Goal: Task Accomplishment & Management: Manage account settings

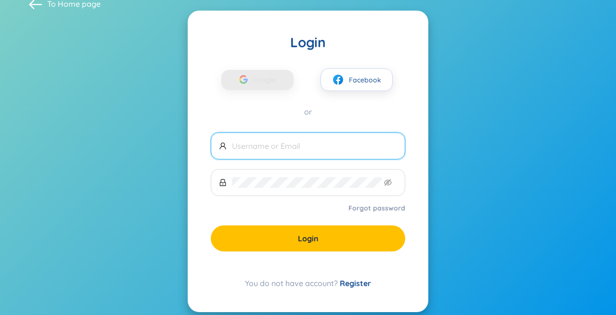
scroll to position [20, 0]
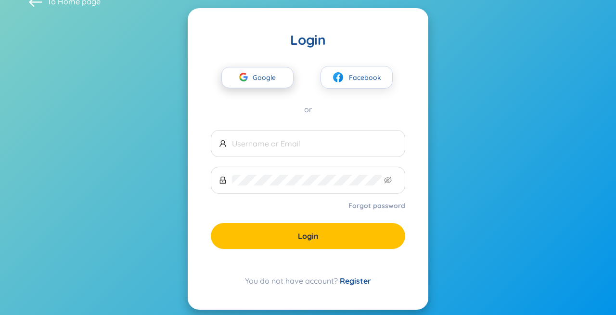
click at [279, 81] on span "Google" at bounding box center [267, 77] width 28 height 20
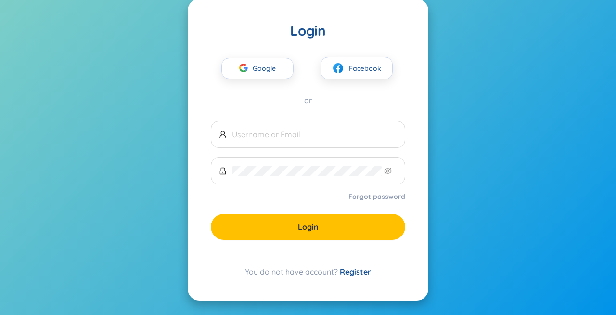
scroll to position [0, 0]
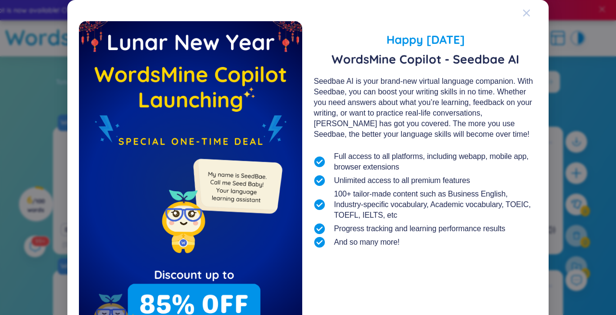
click at [527, 10] on icon "Close" at bounding box center [527, 13] width 8 height 8
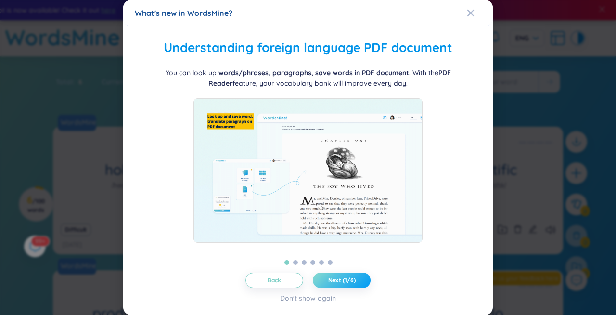
click at [334, 285] on button "Next (1/6)" at bounding box center [342, 280] width 58 height 15
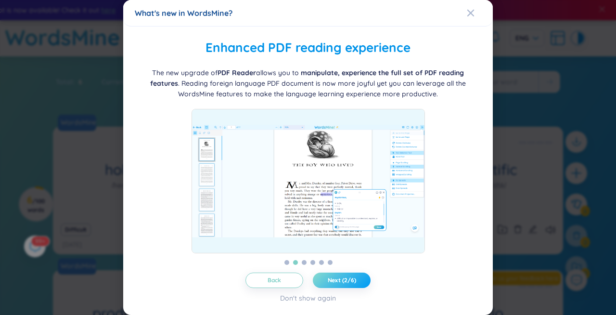
click at [334, 285] on button "Next (2/6)" at bounding box center [342, 280] width 58 height 15
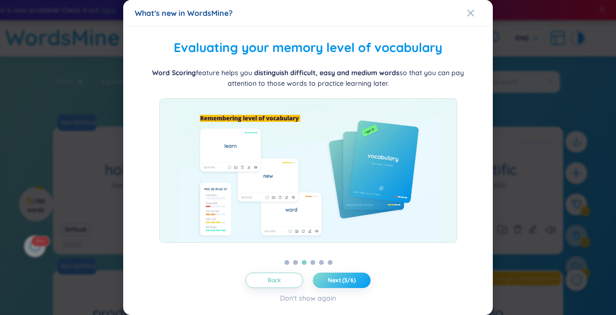
click at [335, 284] on span "Next (3/6)" at bounding box center [342, 280] width 28 height 8
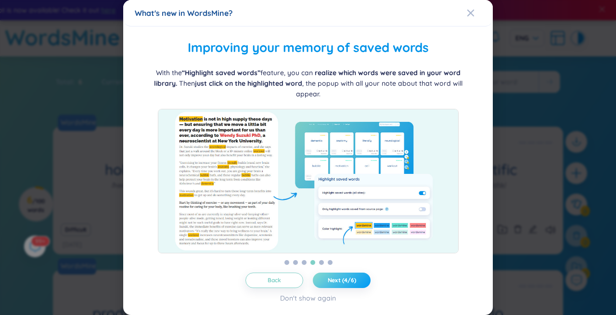
click at [335, 284] on span "Next (4/6)" at bounding box center [342, 280] width 28 height 8
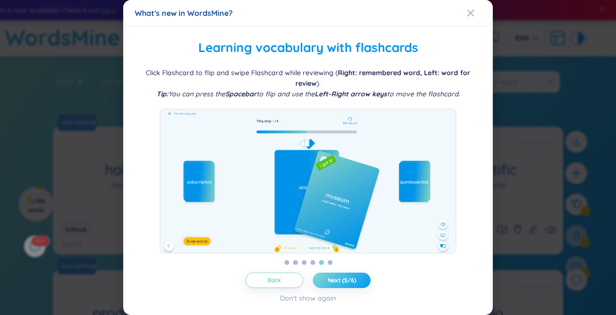
click at [335, 284] on span "Next (5/6)" at bounding box center [342, 280] width 28 height 8
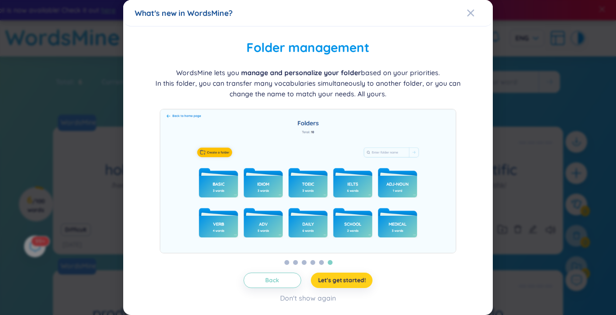
click at [335, 284] on span "Let's get started!" at bounding box center [342, 280] width 48 height 8
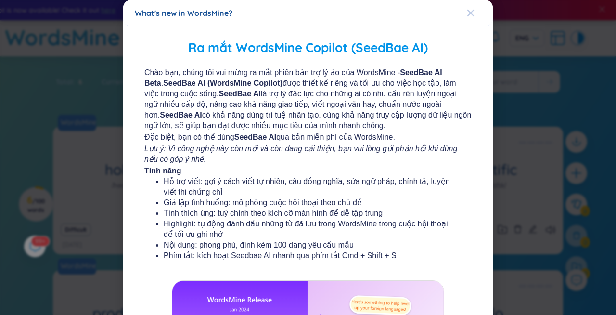
click at [469, 13] on icon "Close" at bounding box center [471, 13] width 8 height 8
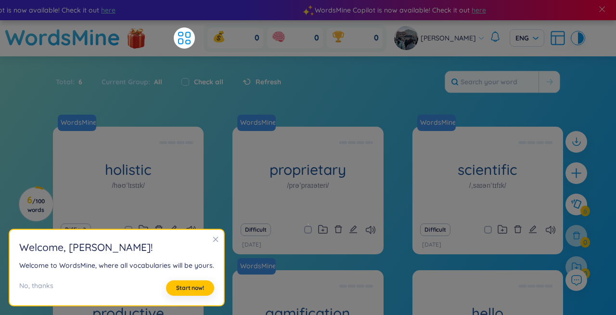
click at [214, 241] on icon "close" at bounding box center [215, 239] width 5 height 5
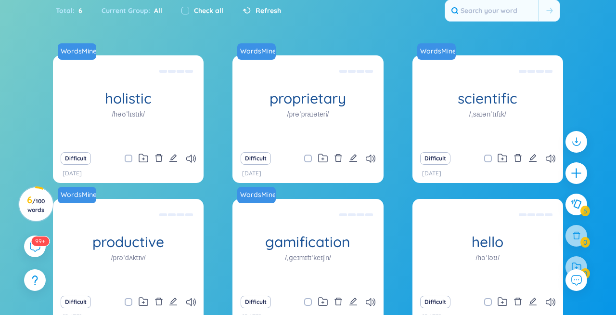
scroll to position [85, 0]
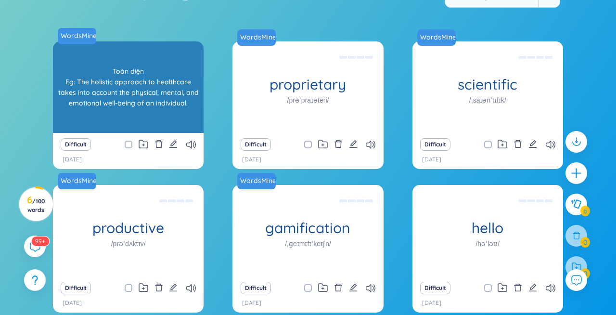
click at [169, 113] on div "WordsMine holistic /həʊˈlɪstɪk/ Toàn diện Eg: The holistic approach to healthca…" at bounding box center [128, 87] width 151 height 92
click at [175, 93] on div "Toàn diện Eg: The holistic approach to healthcare takes into account the physic…" at bounding box center [128, 87] width 141 height 87
click at [164, 103] on div "WordsMine holistic /həʊˈlɪstɪk/ Toàn diện Eg: The holistic approach to healthca…" at bounding box center [128, 87] width 151 height 92
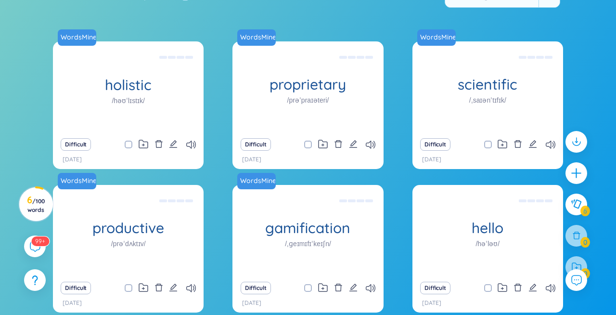
click at [215, 105] on div "WordsMine holistic /həʊˈlɪstɪk/ Toàn diện Eg: The holistic approach to healthca…" at bounding box center [308, 182] width 511 height 283
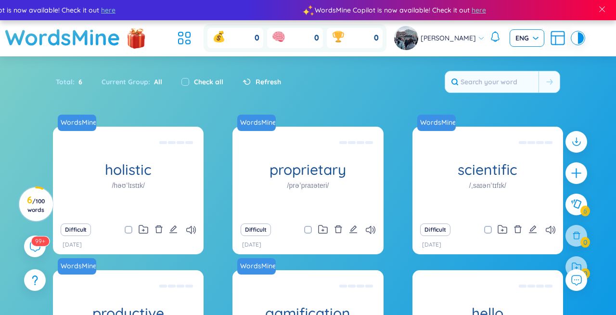
click at [522, 34] on span "ENG" at bounding box center [527, 38] width 23 height 10
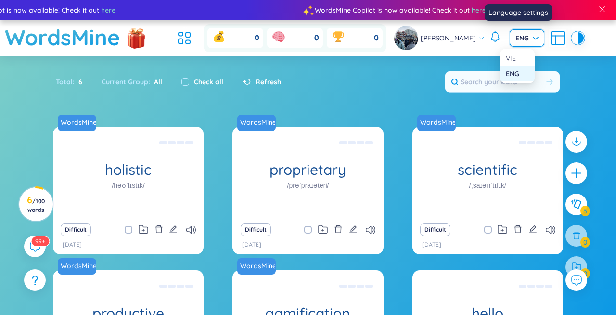
click at [514, 71] on div "ENG" at bounding box center [517, 73] width 23 height 11
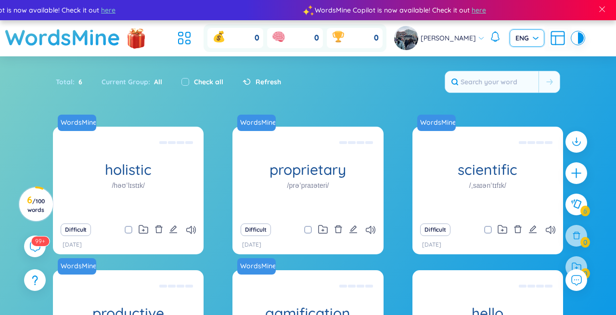
click at [257, 78] on span "Refresh" at bounding box center [269, 82] width 26 height 11
click at [259, 82] on span "Refresh" at bounding box center [269, 82] width 26 height 11
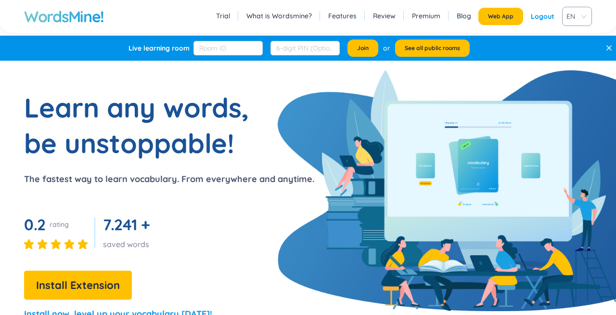
click at [283, 104] on div "Learn any words, be unstoppable! The fastest way to learn vocabulary. From ever…" at bounding box center [157, 210] width 314 height 240
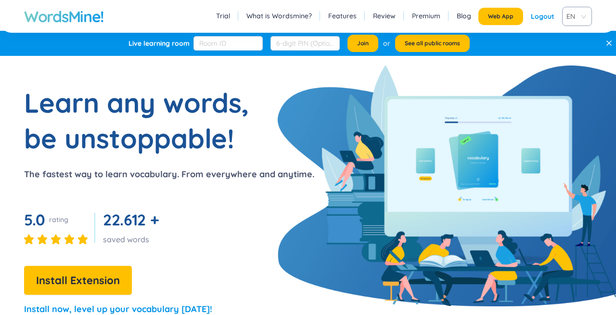
scroll to position [11, 0]
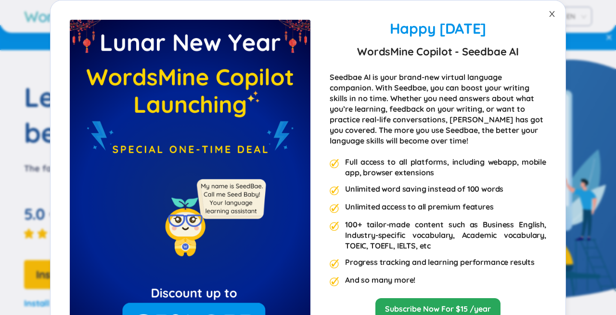
click at [552, 13] on icon "close" at bounding box center [553, 14] width 8 height 8
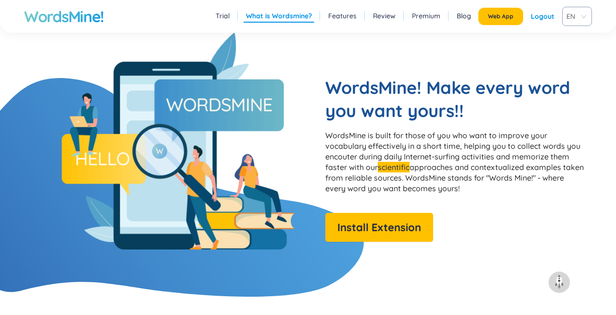
scroll to position [762, 0]
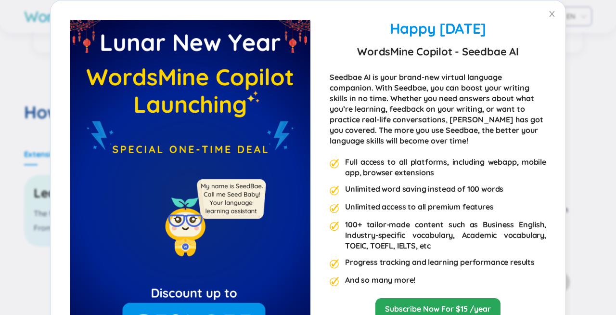
click at [596, 61] on div "Happy Lunar New Year 2025 WordsMine Copilot - Seedbae AI Seedbae AI is your bra…" at bounding box center [308, 157] width 616 height 315
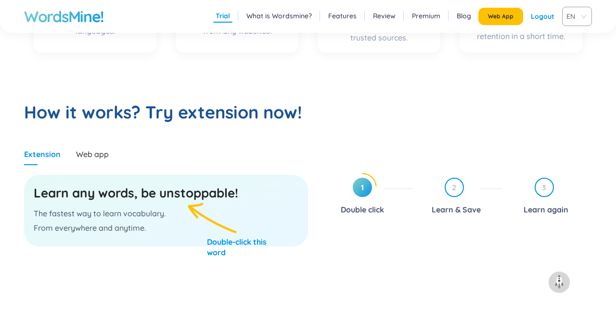
click at [289, 16] on link "What is Wordsmine?" at bounding box center [280, 16] width 66 height 10
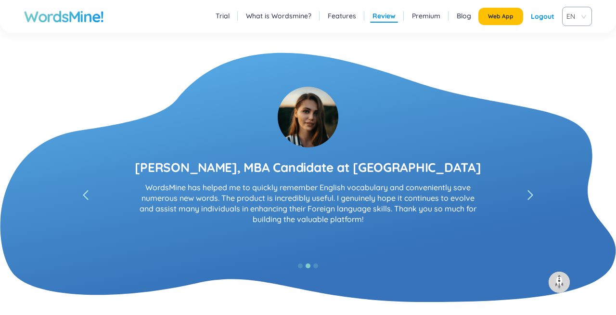
scroll to position [1726, 0]
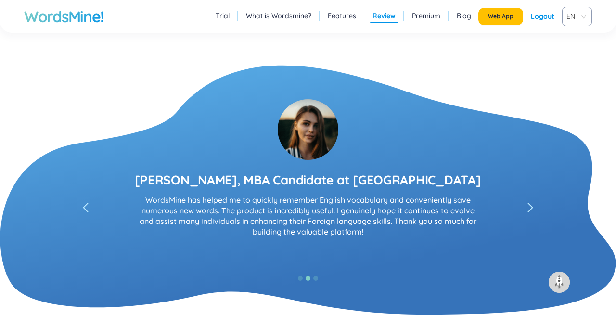
click at [530, 208] on icon "left" at bounding box center [531, 208] width 6 height 10
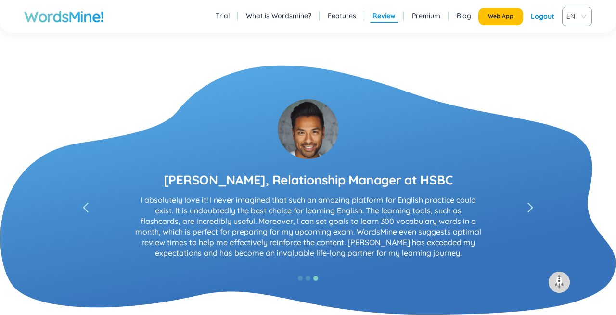
click at [530, 208] on icon "left" at bounding box center [531, 208] width 6 height 10
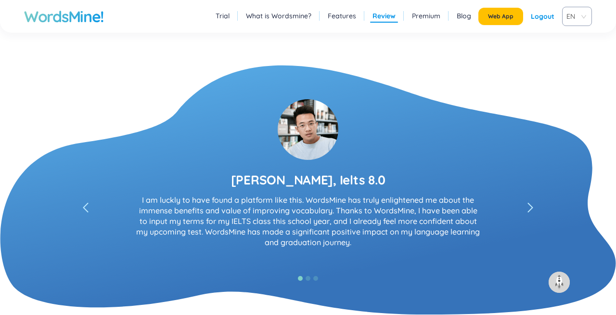
click at [530, 208] on icon "left" at bounding box center [531, 208] width 6 height 10
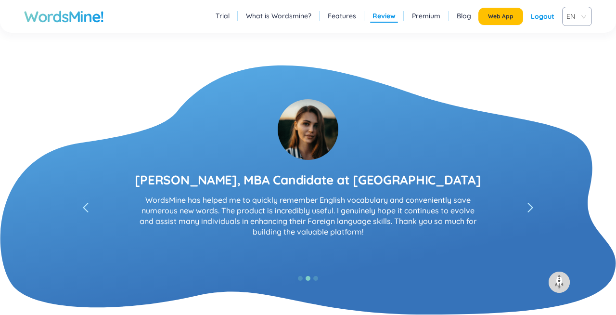
click at [530, 208] on icon "left" at bounding box center [531, 208] width 6 height 10
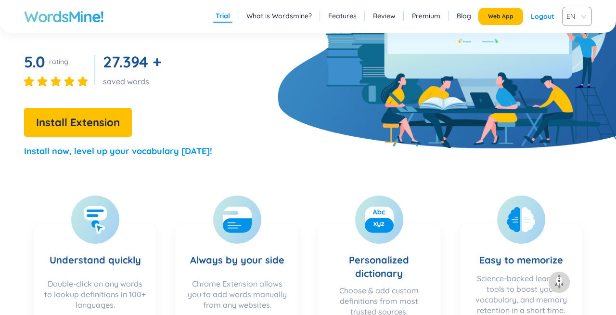
scroll to position [0, 0]
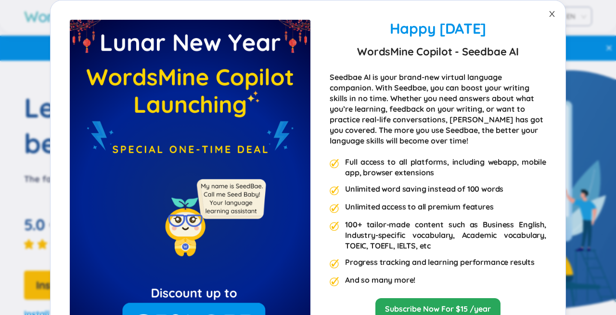
click at [554, 13] on icon "close" at bounding box center [553, 14] width 8 height 8
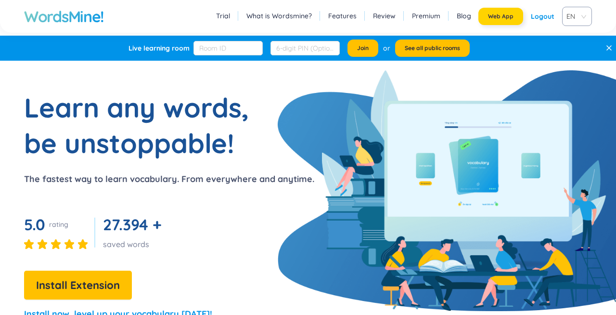
click at [499, 19] on span "Web App" at bounding box center [501, 17] width 26 height 8
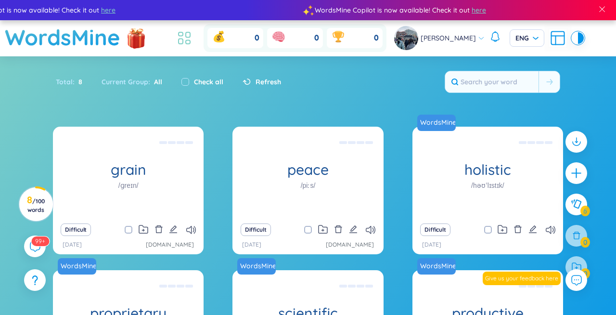
click at [193, 47] on li at bounding box center [184, 37] width 21 height 21
click at [193, 41] on icon at bounding box center [184, 37] width 17 height 17
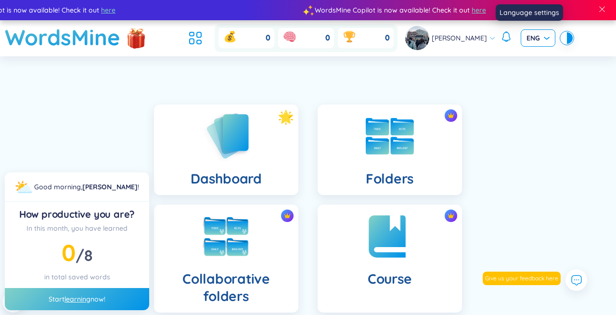
click at [538, 38] on span "ENG" at bounding box center [538, 38] width 23 height 10
click at [526, 68] on div "ENG" at bounding box center [528, 73] width 23 height 11
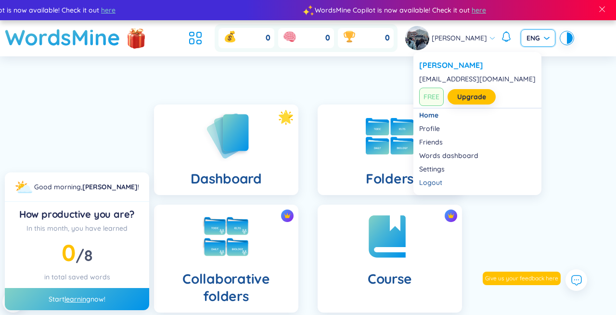
click at [467, 41] on span "Sasha Chan" at bounding box center [459, 38] width 55 height 11
click at [456, 128] on link "Profile" at bounding box center [477, 129] width 117 height 10
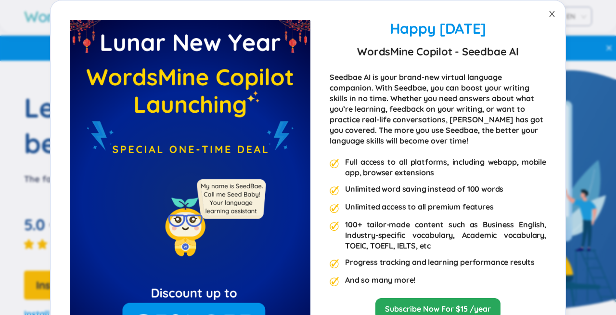
click at [556, 15] on icon "close" at bounding box center [553, 14] width 8 height 8
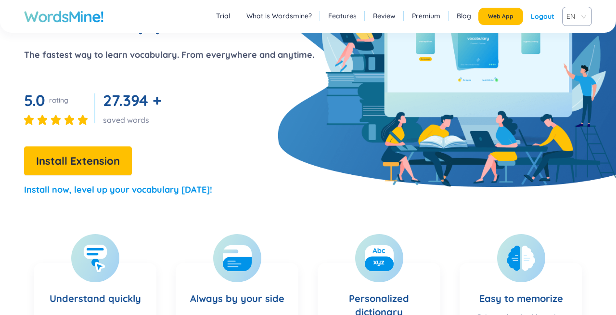
scroll to position [105, 0]
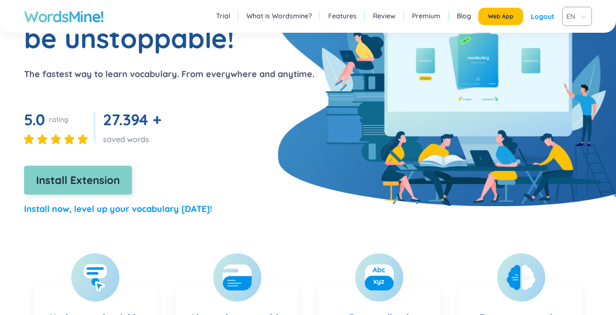
click at [104, 184] on span "Install Extension" at bounding box center [78, 180] width 84 height 17
